Goal: Information Seeking & Learning: Find contact information

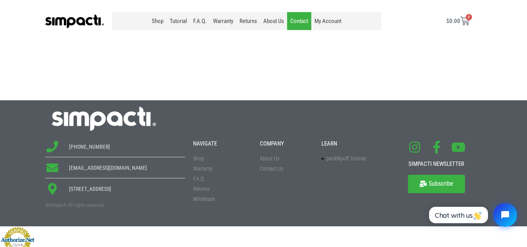
scroll to position [336, 0]
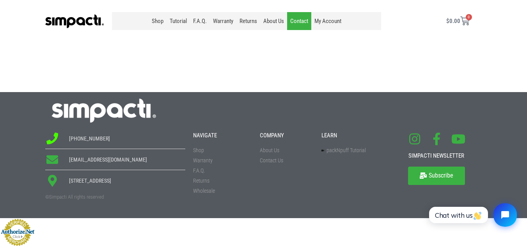
click at [54, 138] on icon at bounding box center [52, 139] width 15 height 12
click at [91, 141] on span "[PHONE_NUMBER]" at bounding box center [88, 139] width 43 height 8
click at [53, 139] on icon at bounding box center [52, 139] width 15 height 12
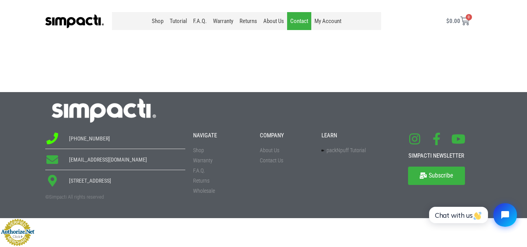
click at [53, 139] on icon at bounding box center [52, 139] width 15 height 12
click at [251, 98] on div at bounding box center [263, 110] width 437 height 29
click at [434, 139] on icon at bounding box center [436, 139] width 12 height 12
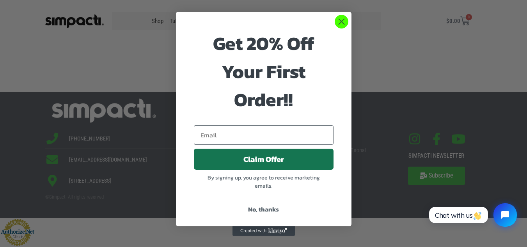
click at [341, 20] on circle "Close dialog" at bounding box center [341, 21] width 13 height 13
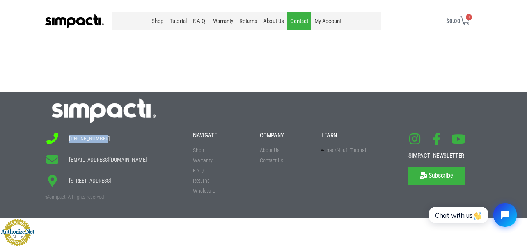
drag, startPoint x: 118, startPoint y: 140, endPoint x: 69, endPoint y: 137, distance: 49.3
click at [69, 137] on li "[PHONE_NUMBER]" at bounding box center [115, 141] width 140 height 16
copy span "[PHONE_NUMBER]"
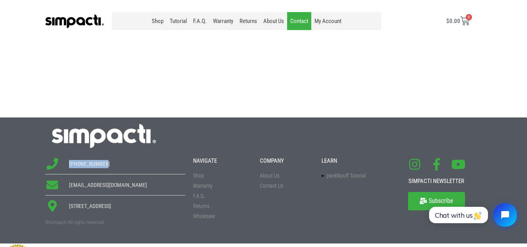
scroll to position [297, 0]
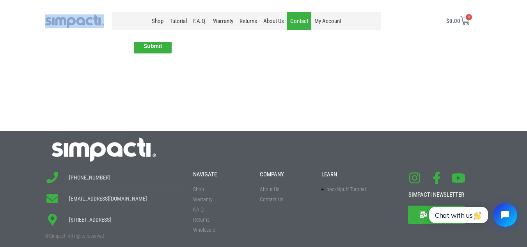
drag, startPoint x: 44, startPoint y: 21, endPoint x: 88, endPoint y: 22, distance: 43.7
click at [88, 22] on div at bounding box center [74, 21] width 67 height 27
copy link
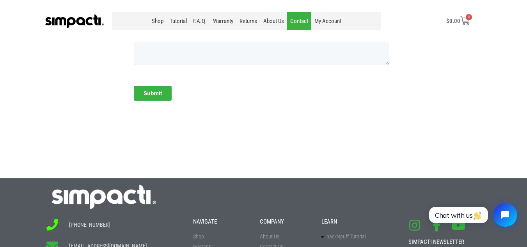
scroll to position [243, 0]
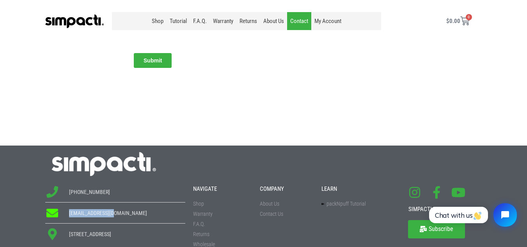
drag, startPoint x: 125, startPoint y: 211, endPoint x: 68, endPoint y: 214, distance: 56.7
click at [68, 214] on li "[EMAIL_ADDRESS][DOMAIN_NAME]" at bounding box center [115, 215] width 140 height 16
copy span "[EMAIL_ADDRESS][DOMAIN_NAME]"
